Goal: Check status: Check status

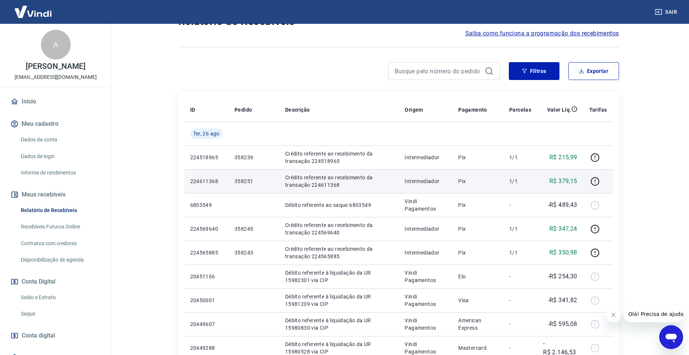
scroll to position [74, 0]
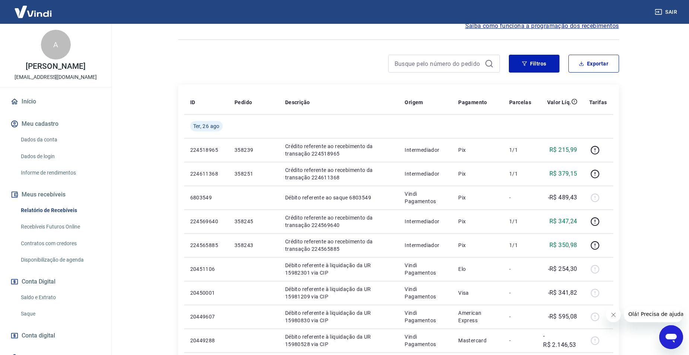
click at [61, 300] on link "Saldo e Extrato" at bounding box center [60, 297] width 84 height 15
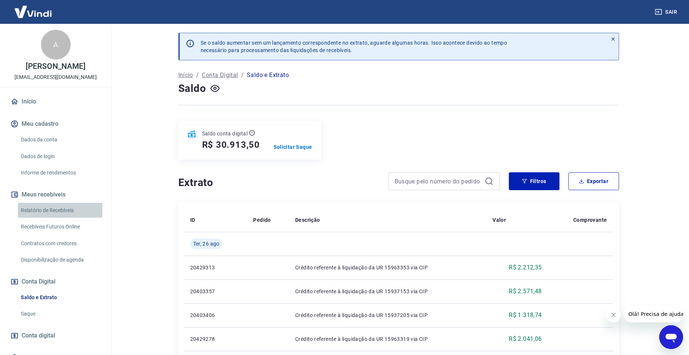
click at [69, 213] on link "Relatório de Recebíveis" at bounding box center [60, 210] width 84 height 15
